Goal: Task Accomplishment & Management: Manage account settings

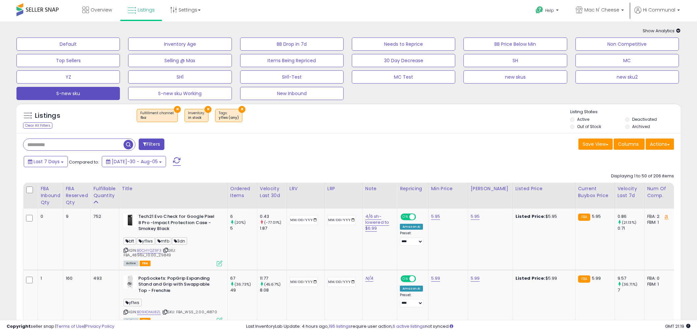
select select "**"
click at [99, 93] on button "S-new sku" at bounding box center [67, 93] width 103 height 13
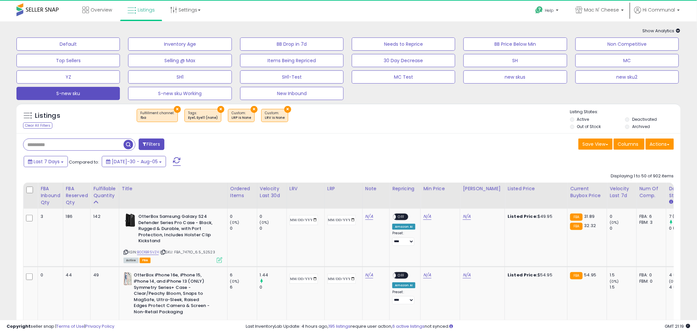
scroll to position [195, 0]
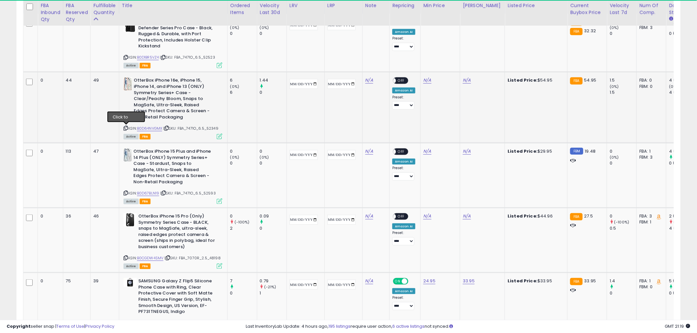
click at [126, 127] on icon at bounding box center [125, 128] width 4 height 4
click at [323, 114] on td at bounding box center [305, 107] width 38 height 71
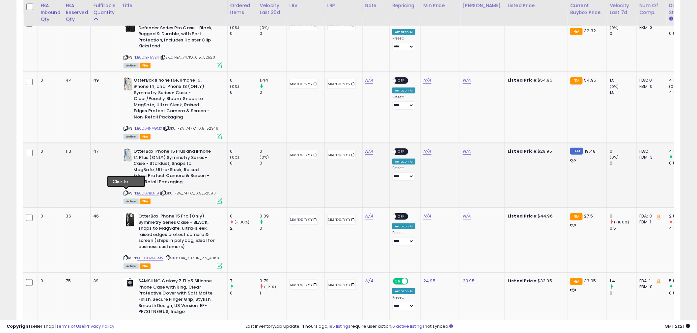
click at [127, 193] on icon at bounding box center [125, 193] width 4 height 4
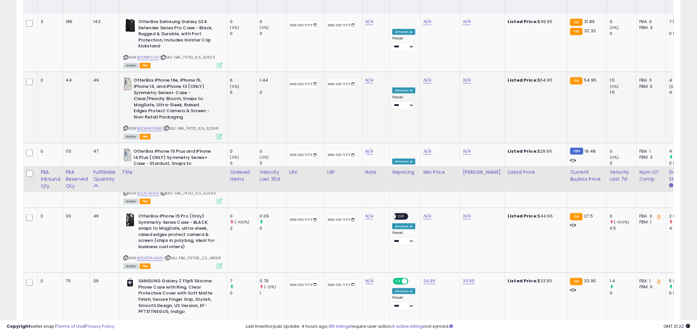
scroll to position [390, 0]
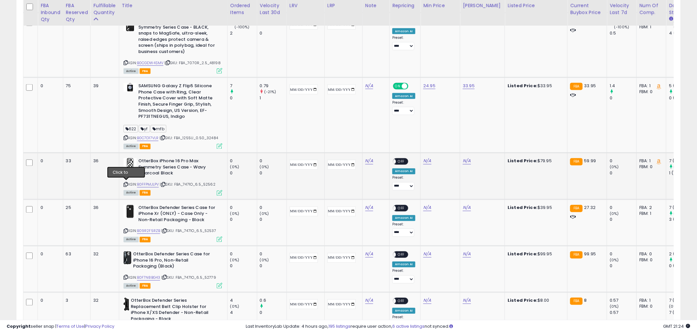
click at [126, 183] on icon at bounding box center [125, 185] width 4 height 4
click at [303, 113] on td at bounding box center [305, 115] width 38 height 75
click at [318, 165] on input "date" at bounding box center [303, 165] width 28 height 10
type input "**********"
drag, startPoint x: 366, startPoint y: 163, endPoint x: 367, endPoint y: 169, distance: 6.4
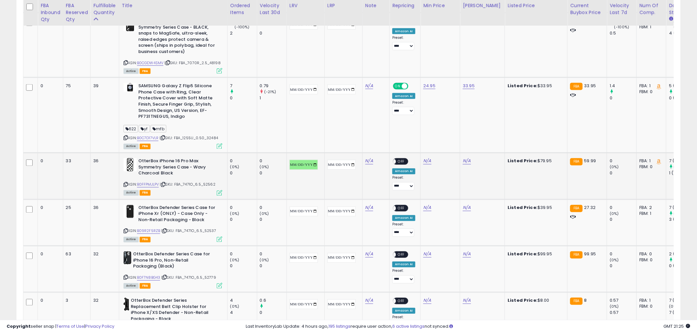
click at [356, 163] on input "date" at bounding box center [341, 165] width 28 height 10
type input "**********"
click at [213, 195] on td "OtterBox iPhone 16 Pro Max Symmetry Series Case - Wavy Charcoal Black ASIN: B0F…" at bounding box center [173, 176] width 108 height 46
click at [218, 192] on icon at bounding box center [220, 193] width 6 height 6
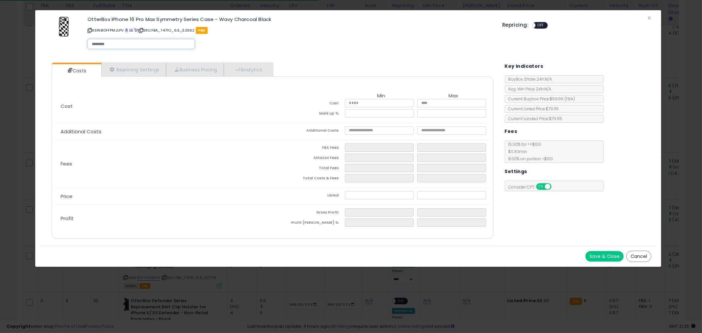
click at [129, 43] on input "text" at bounding box center [141, 44] width 99 height 6
type input "*****"
click at [302, 43] on div "OtterBox iPhone 16 Pro Max Symmetry Series Case - Wavy Charcoal Black ASIN: B0F…" at bounding box center [290, 34] width 415 height 38
click at [605, 260] on button "Save & Close" at bounding box center [605, 256] width 38 height 11
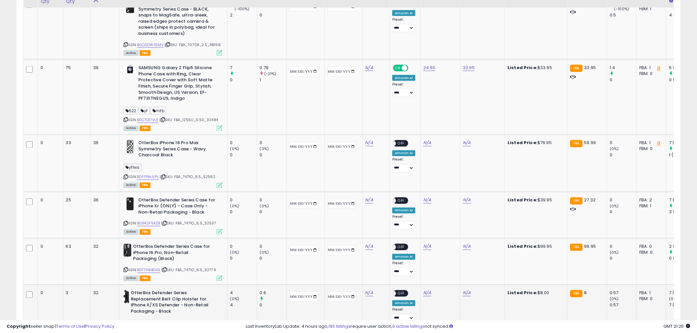
scroll to position [585, 0]
